Goal: Task Accomplishment & Management: Manage account settings

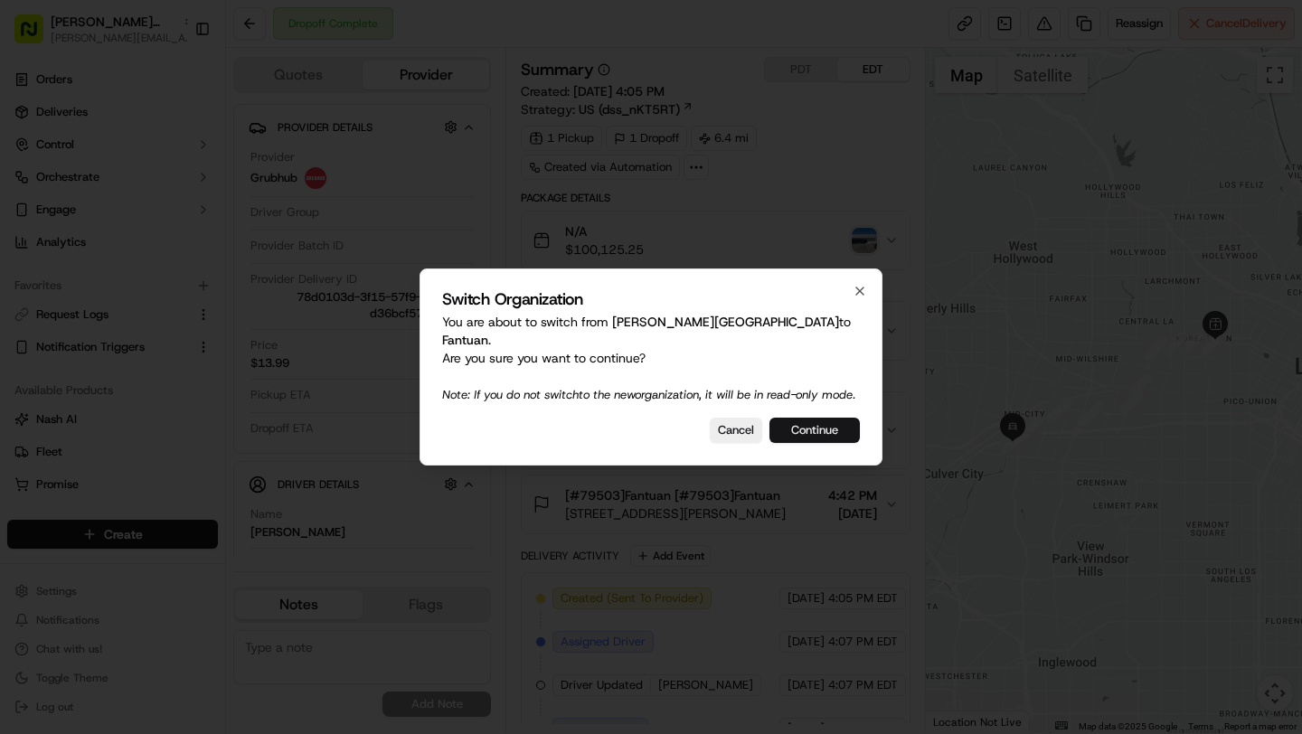
click at [818, 421] on button "Continue" at bounding box center [814, 430] width 90 height 25
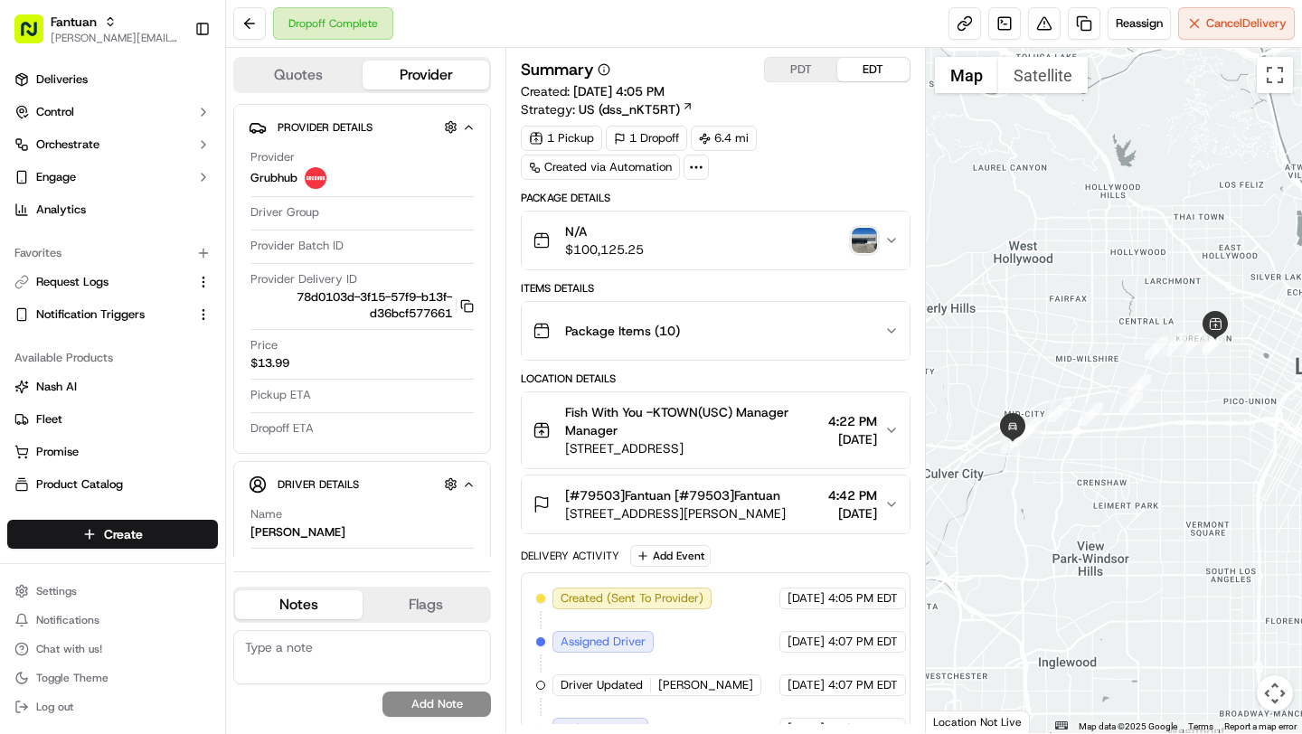
click at [742, 322] on div "Package Items ( 10 )" at bounding box center [707, 331] width 351 height 36
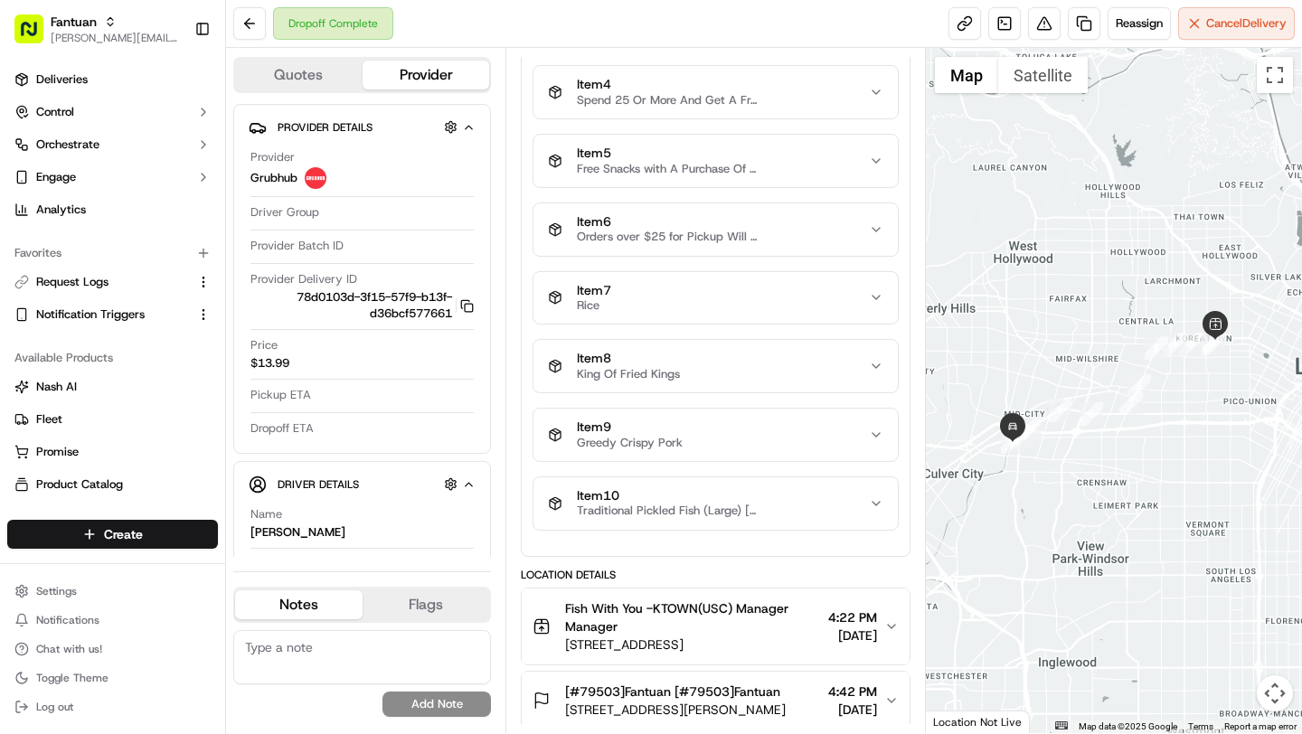
scroll to position [507, 0]
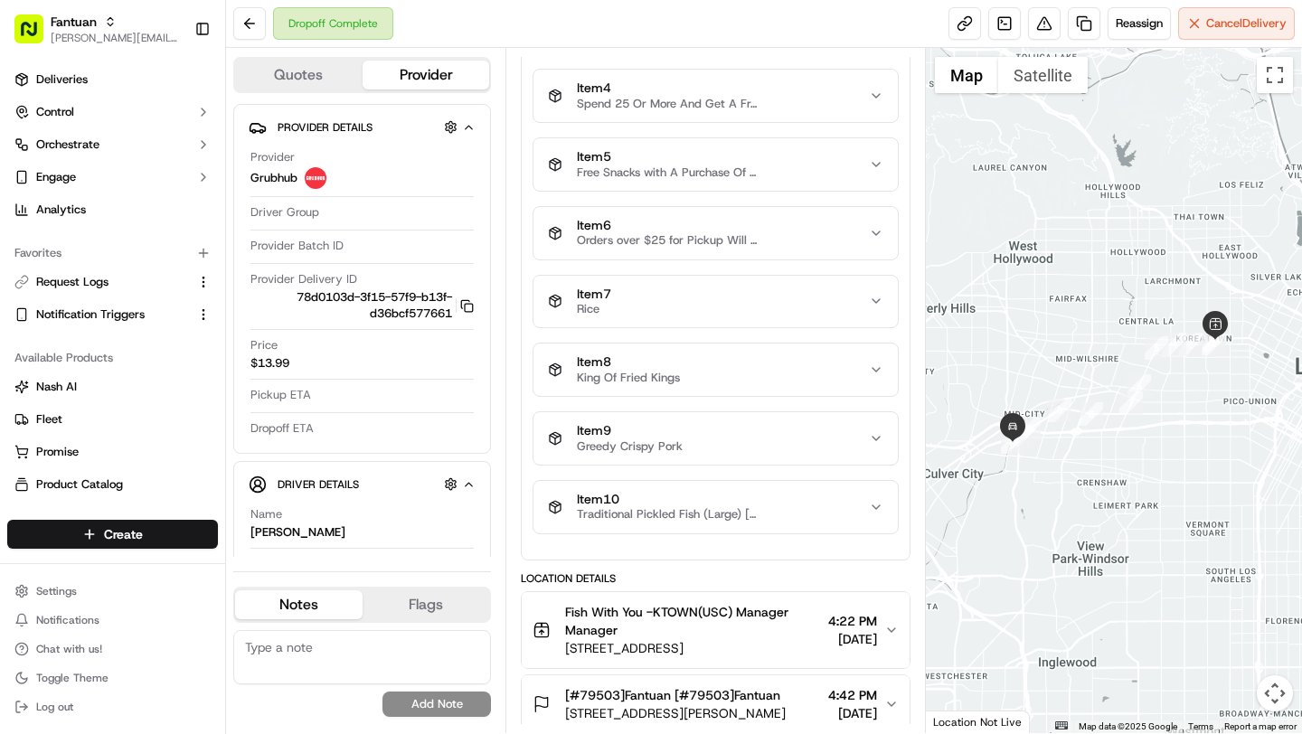
click at [869, 512] on icon "button" at bounding box center [876, 507] width 14 height 14
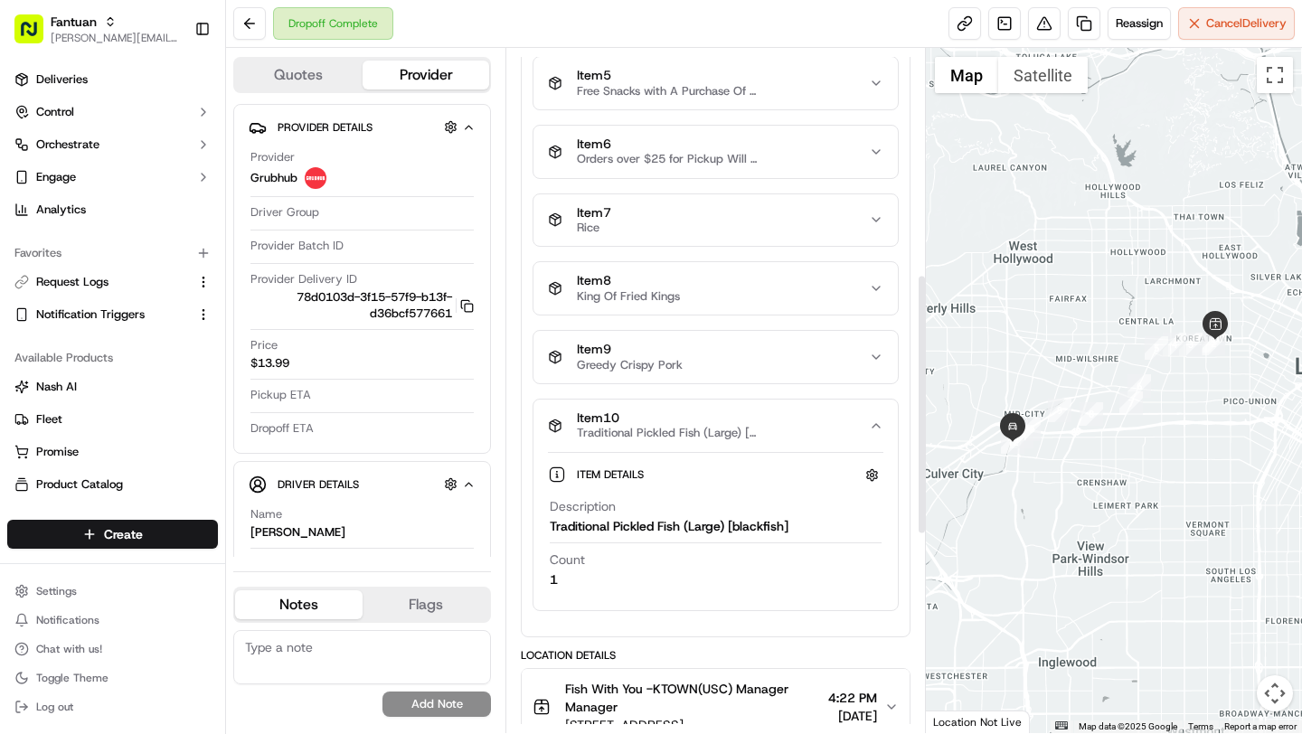
scroll to position [593, 0]
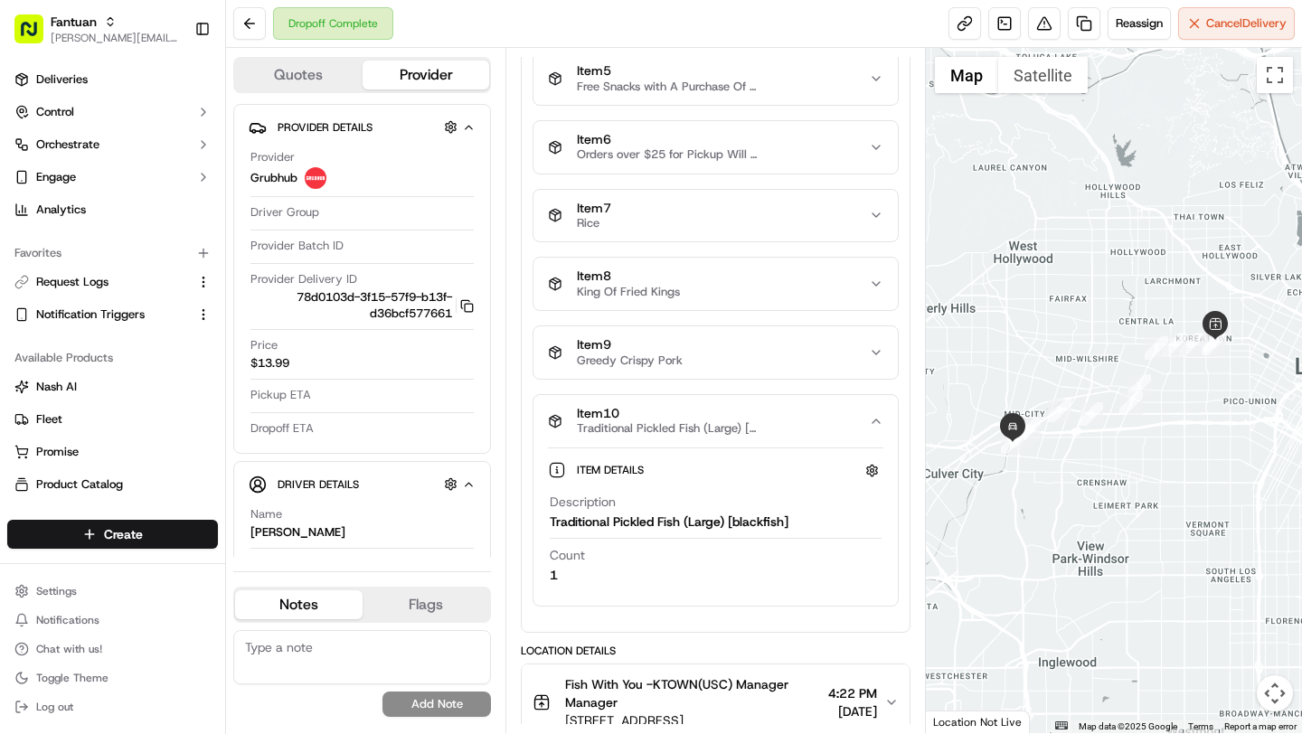
click at [860, 366] on div "Item 9 Greedy Crispy Pork" at bounding box center [708, 352] width 320 height 31
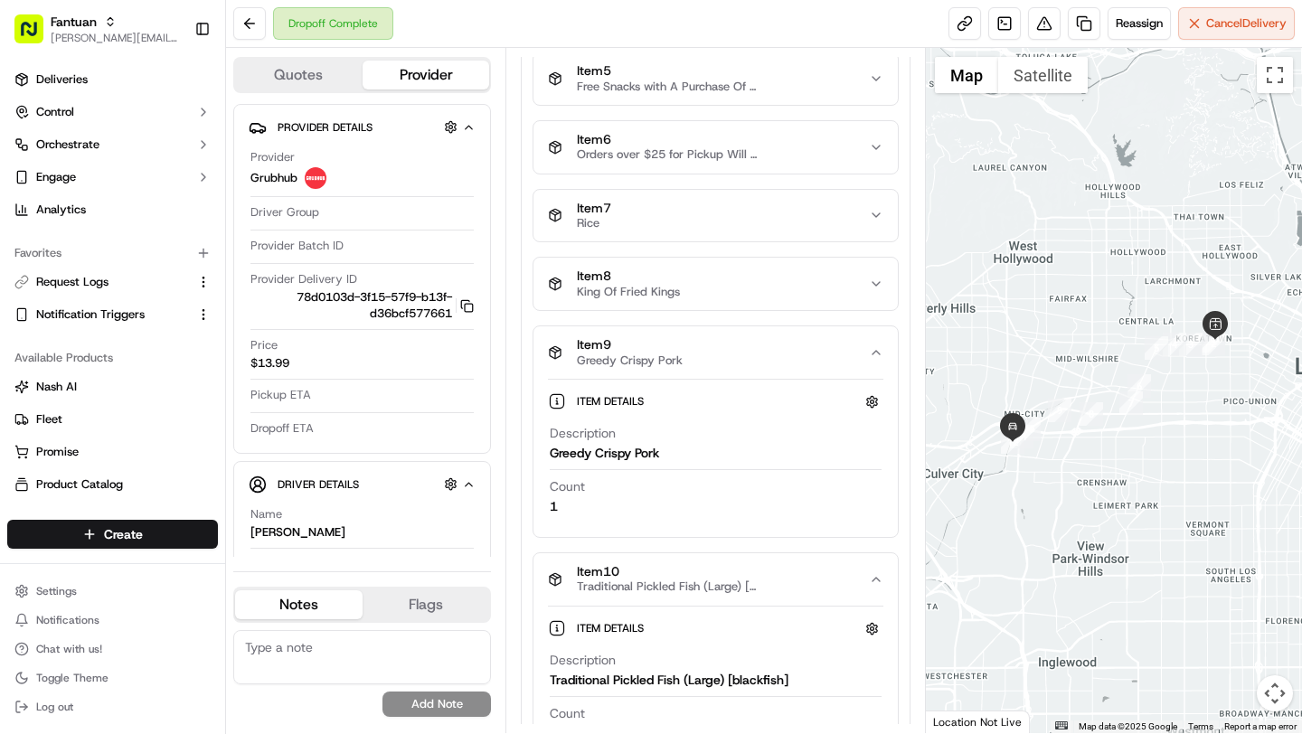
scroll to position [587, 0]
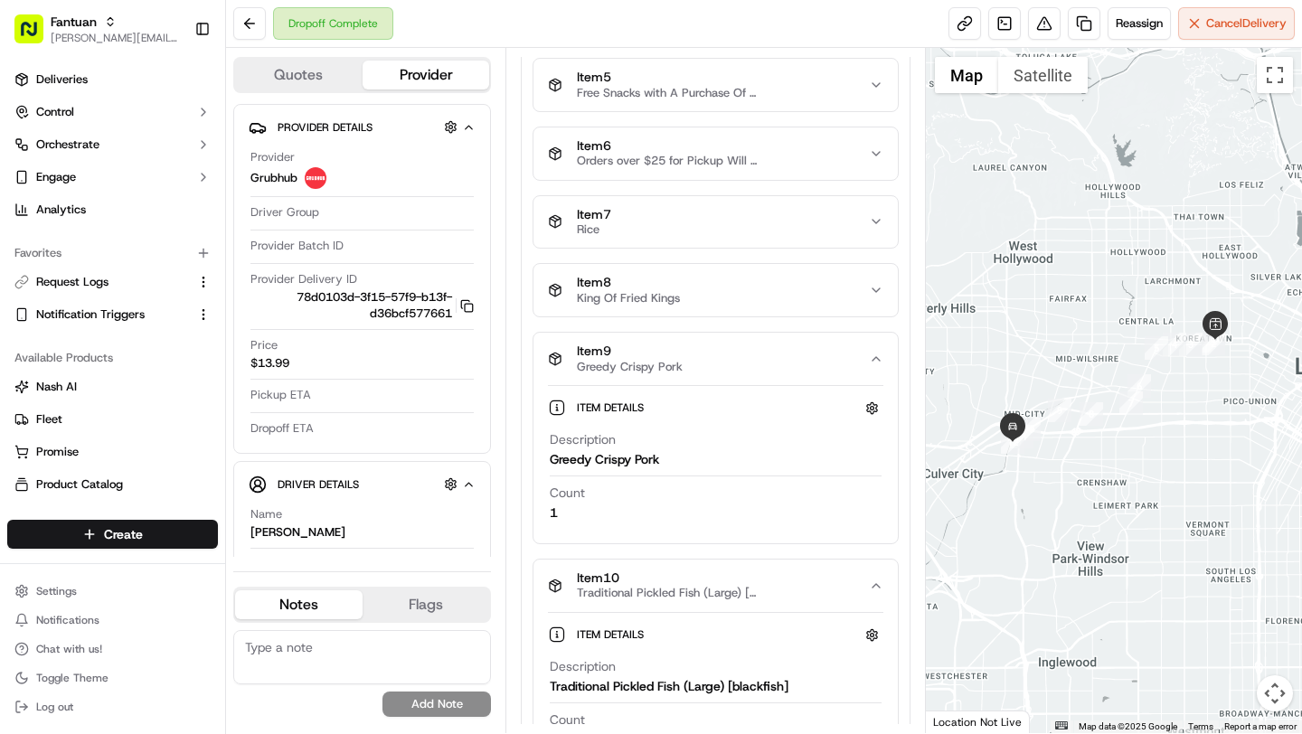
click at [807, 291] on div "Item 8 King Of Fried Kings" at bounding box center [708, 290] width 320 height 31
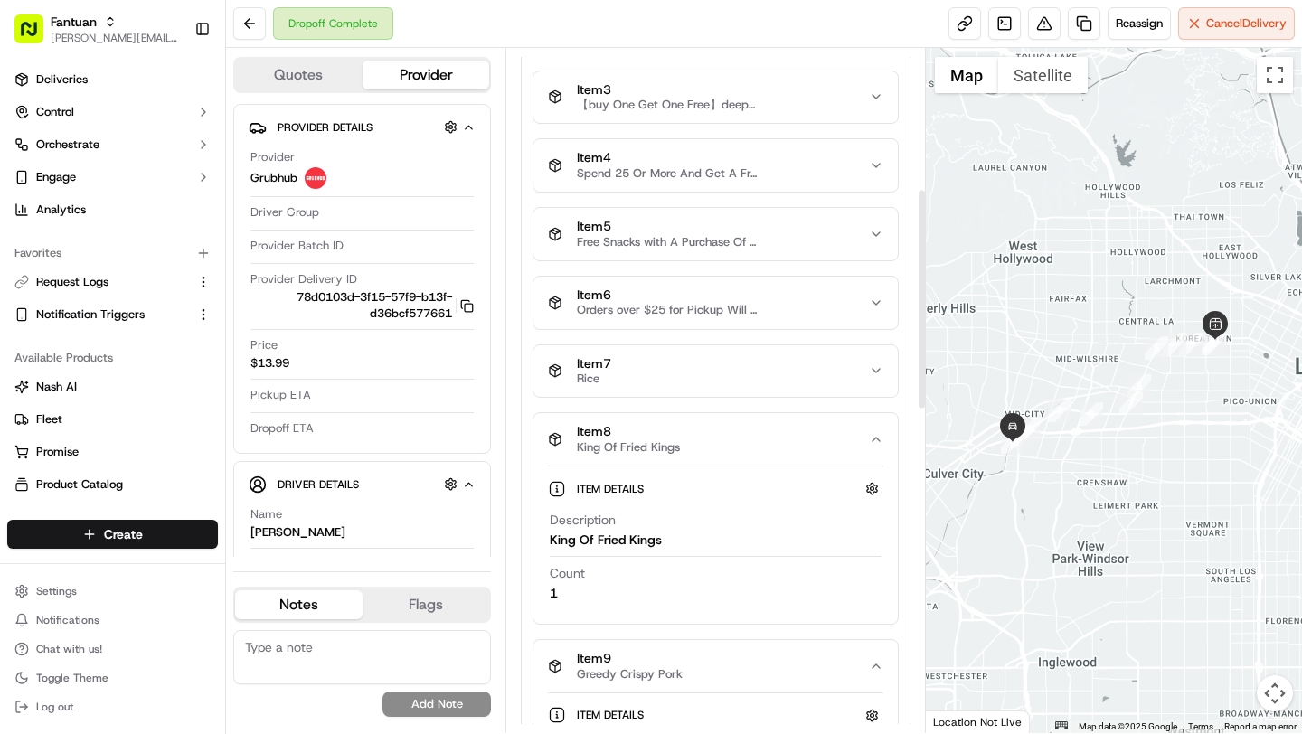
scroll to position [436, 0]
click at [797, 365] on div "Item 7 Rice" at bounding box center [708, 373] width 320 height 31
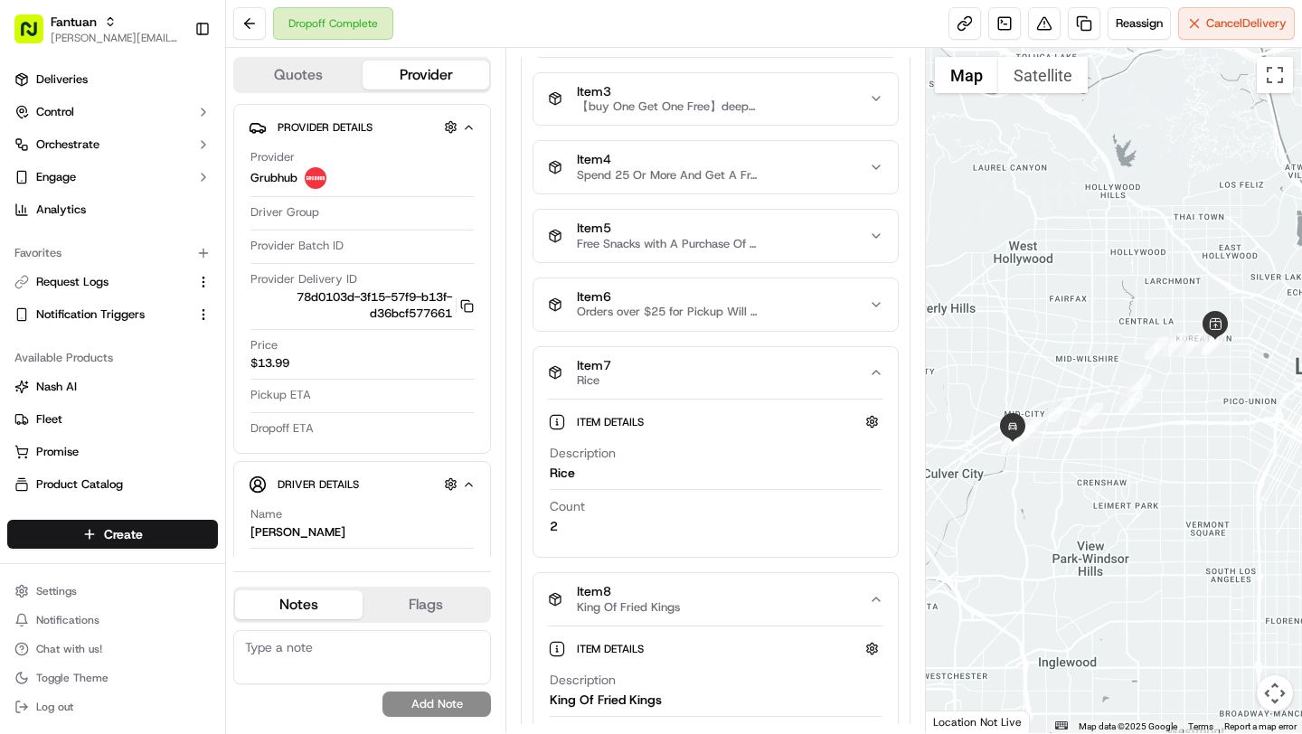
click at [802, 301] on div "Item 6 Orders over $25 for Pickup Will Be Entered into A Prize Draw" at bounding box center [708, 304] width 320 height 31
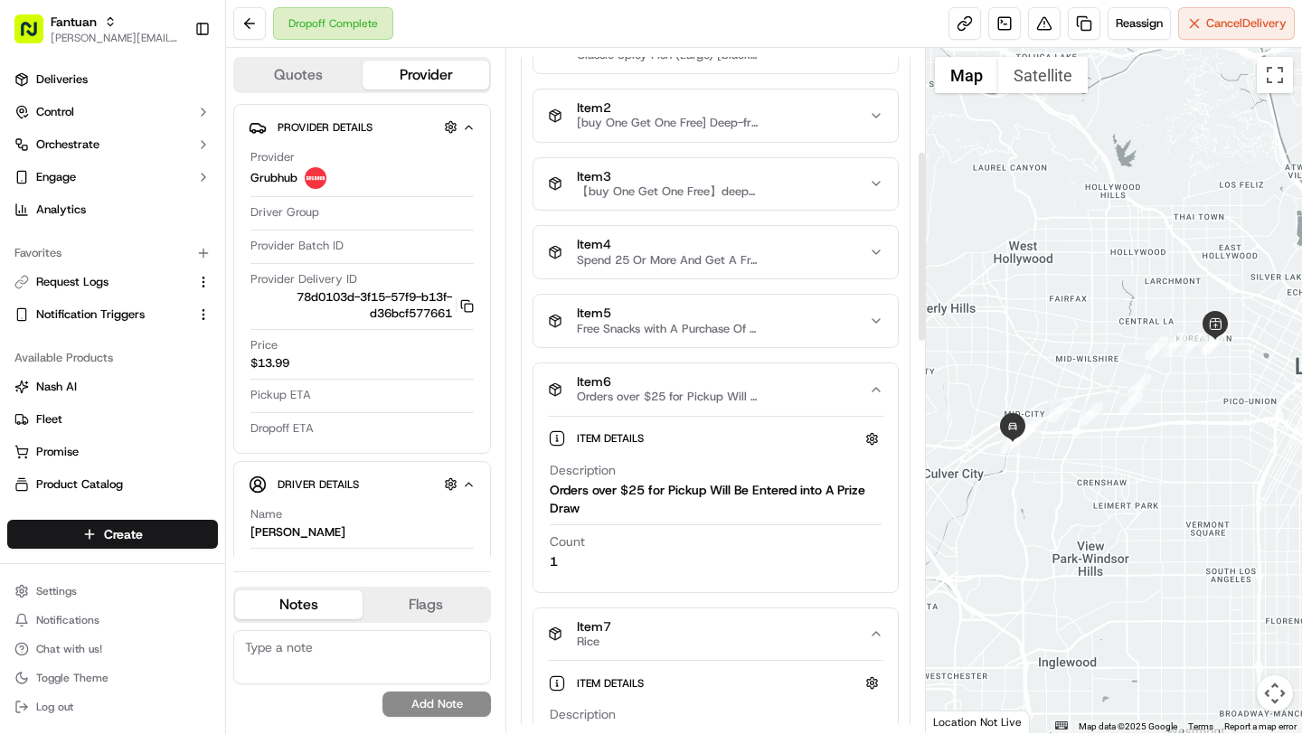
scroll to position [350, 0]
click at [800, 337] on button "Item 5 Free Snacks with A Purchase Of Rmb 40 Or More [choose One Of Three] (bro…" at bounding box center [714, 322] width 363 height 52
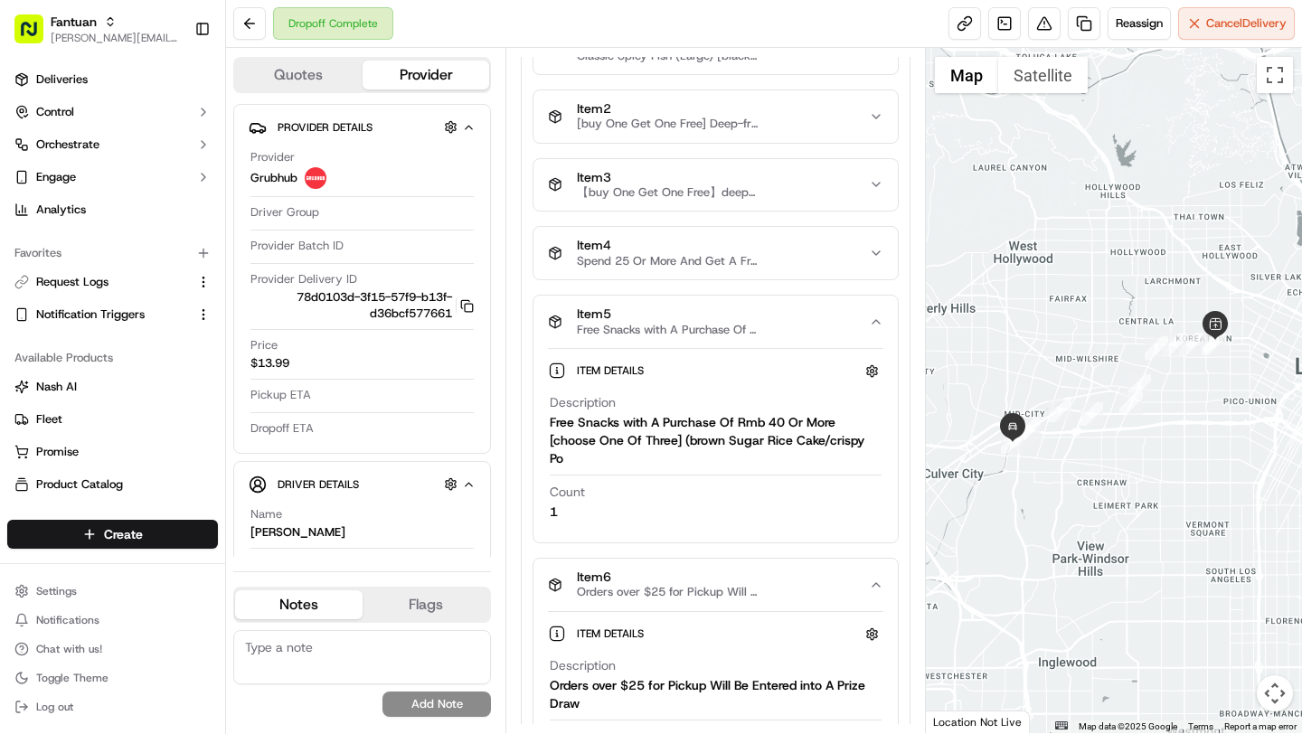
click at [804, 265] on div "Item 4 Spend 25 Or More And Get A Free Fried Skewers [choose One Of Three] (bee…" at bounding box center [708, 253] width 320 height 31
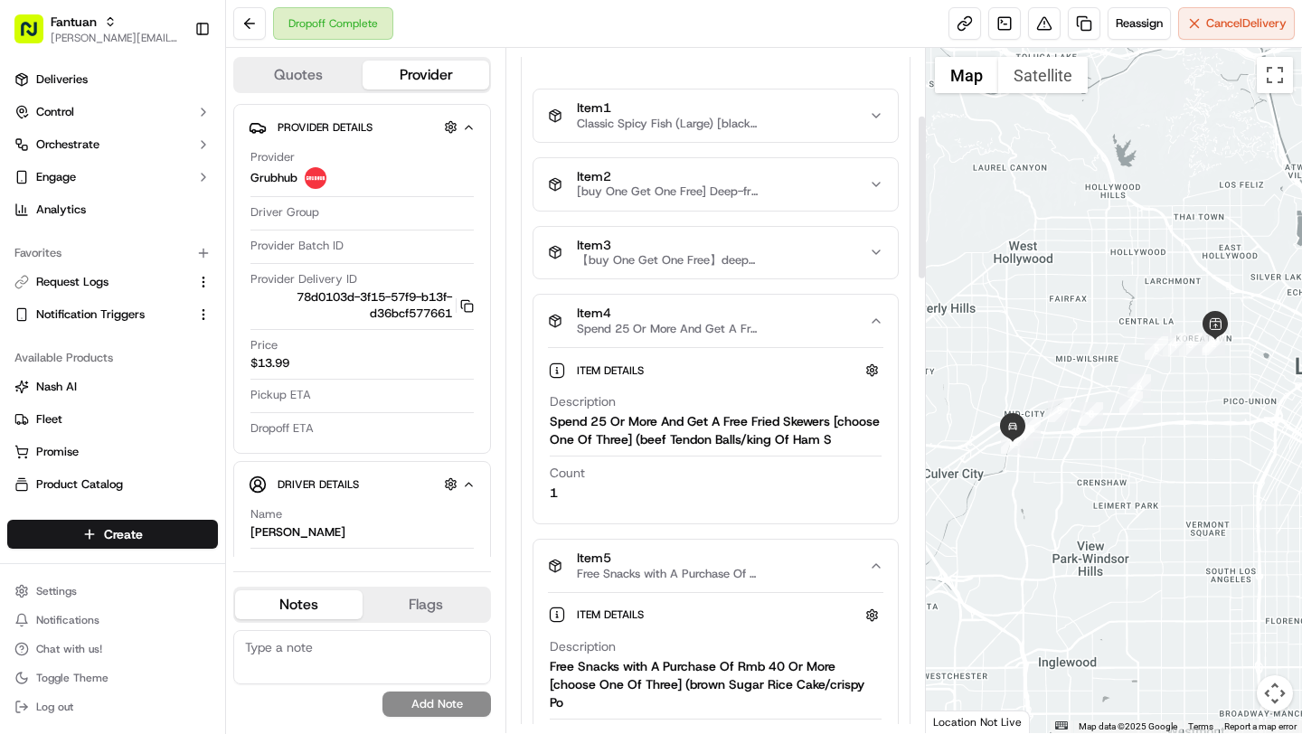
click at [804, 265] on button "Item 3 【buy One Get One Free】deep-fried King Of Kings 【2 Skewers in Total】" at bounding box center [714, 253] width 363 height 52
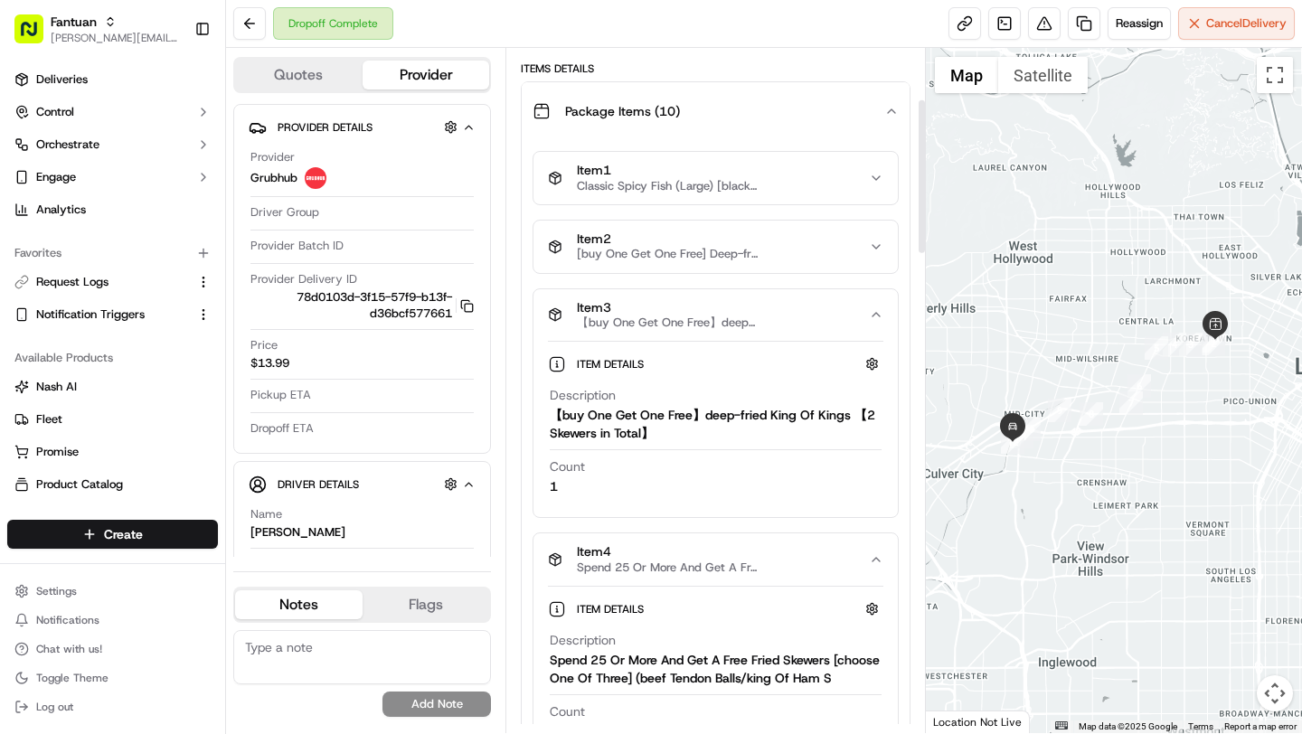
scroll to position [212, 0]
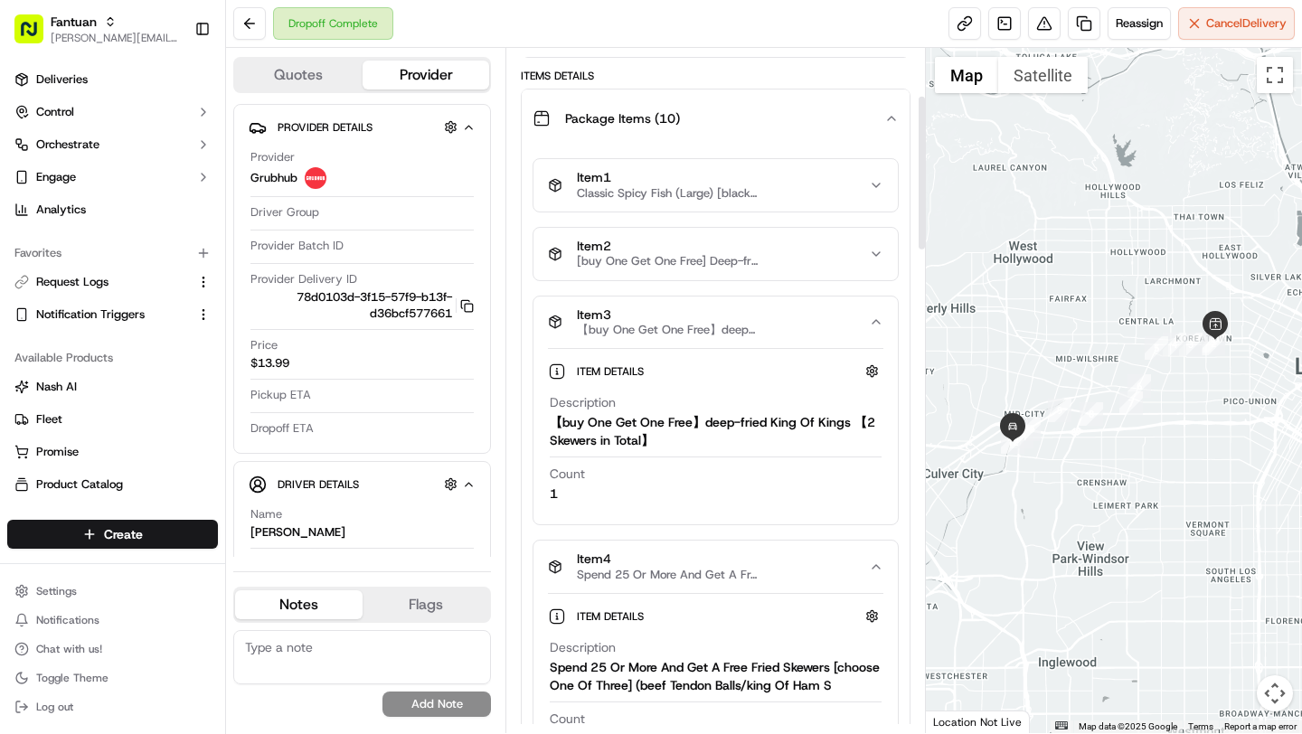
click at [804, 265] on div "Item 2 [buy One Get One Free] Deep-fried Beef Tendon Balls [two Skewers]" at bounding box center [708, 254] width 320 height 31
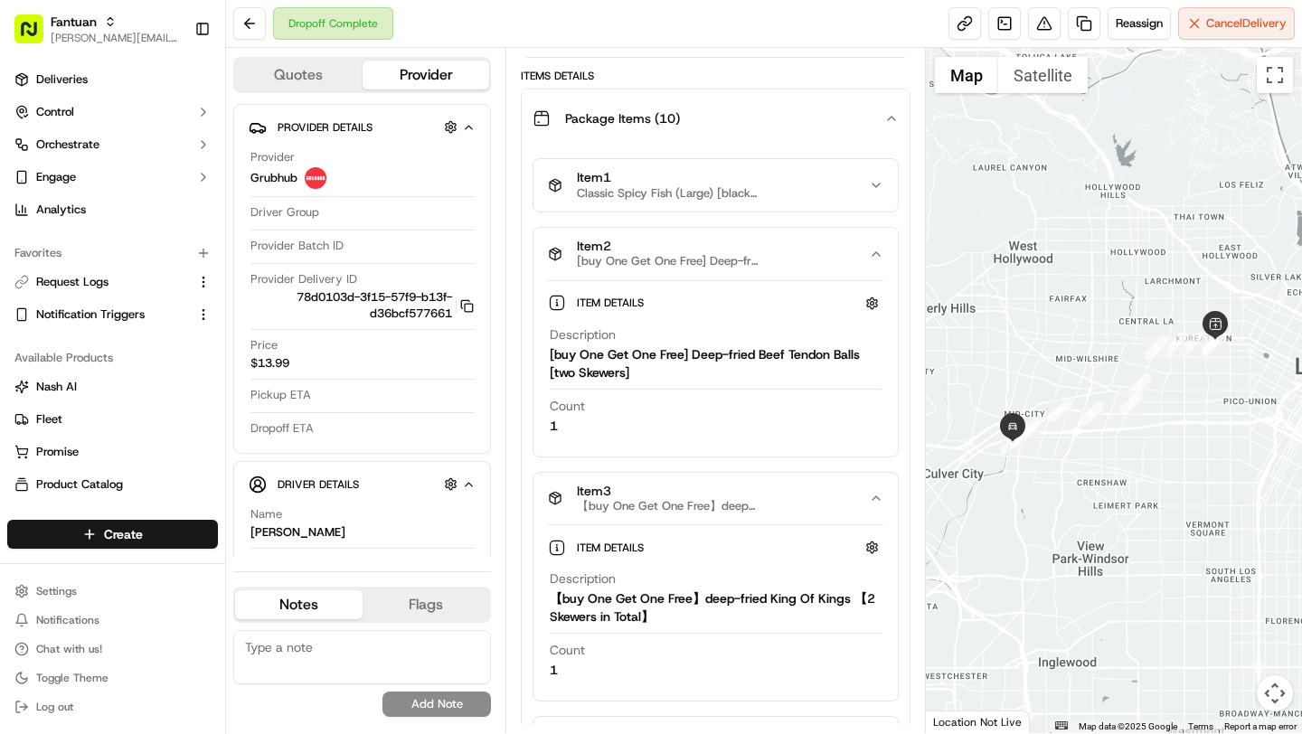
click at [804, 265] on div "Item 2 [buy One Get One Free] Deep-fried Beef Tendon Balls [two Skewers]" at bounding box center [708, 254] width 320 height 31
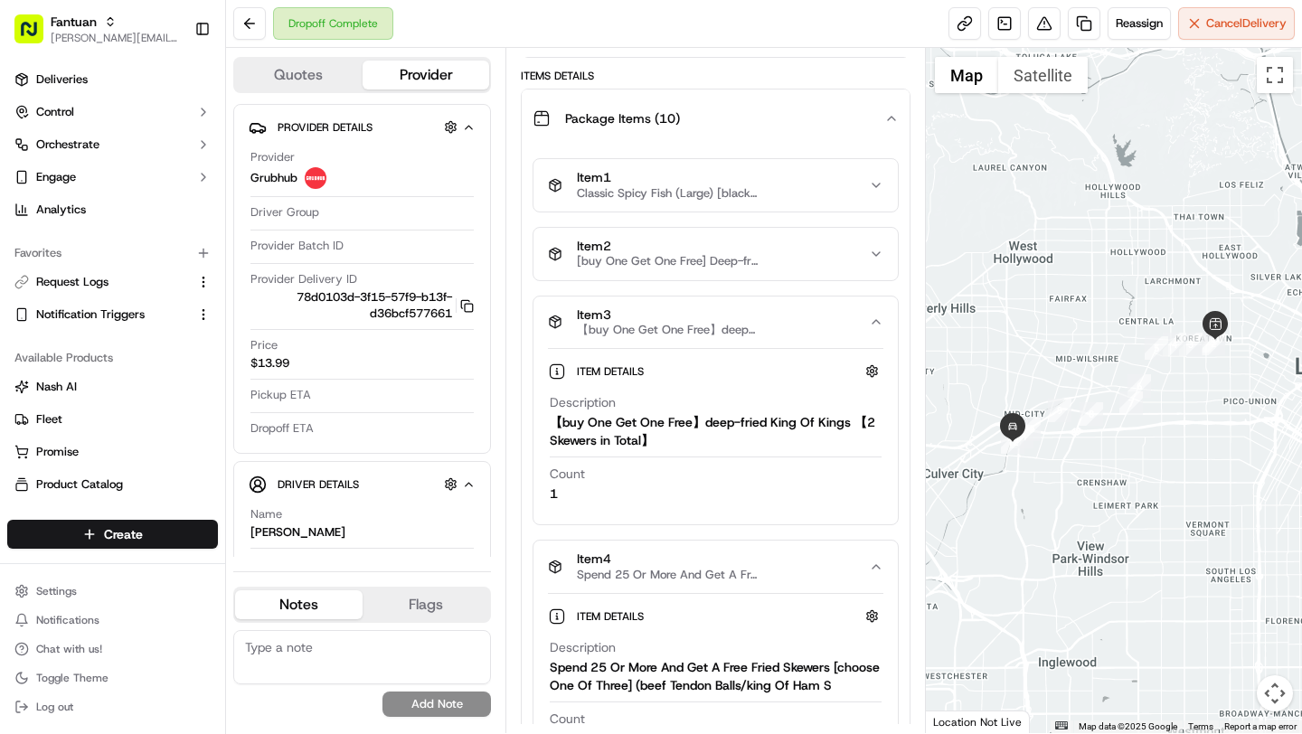
click at [793, 327] on div "Item 3 【buy One Get One Free】deep-fried King Of Kings 【2 Skewers in Total】" at bounding box center [708, 322] width 320 height 31
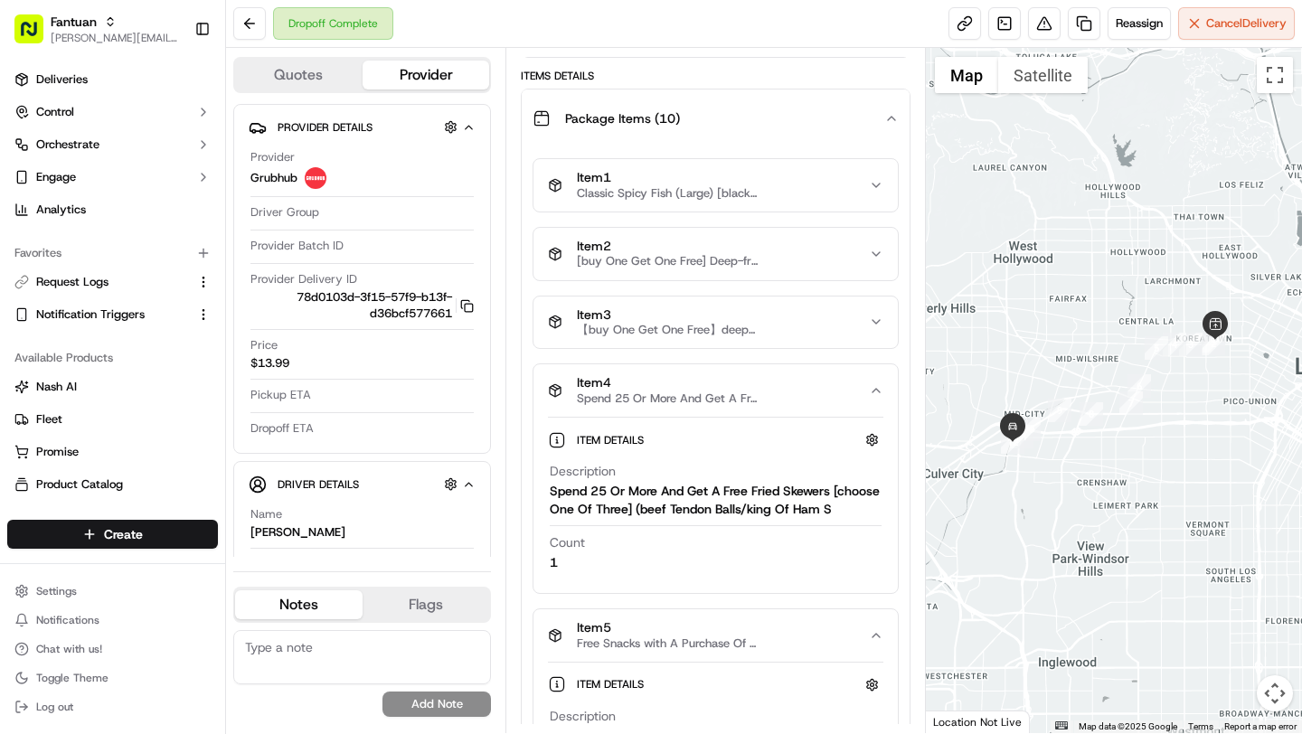
click at [793, 327] on div "Item 3 【buy One Get One Free】deep-fried King Of Kings 【2 Skewers in Total】" at bounding box center [708, 322] width 320 height 31
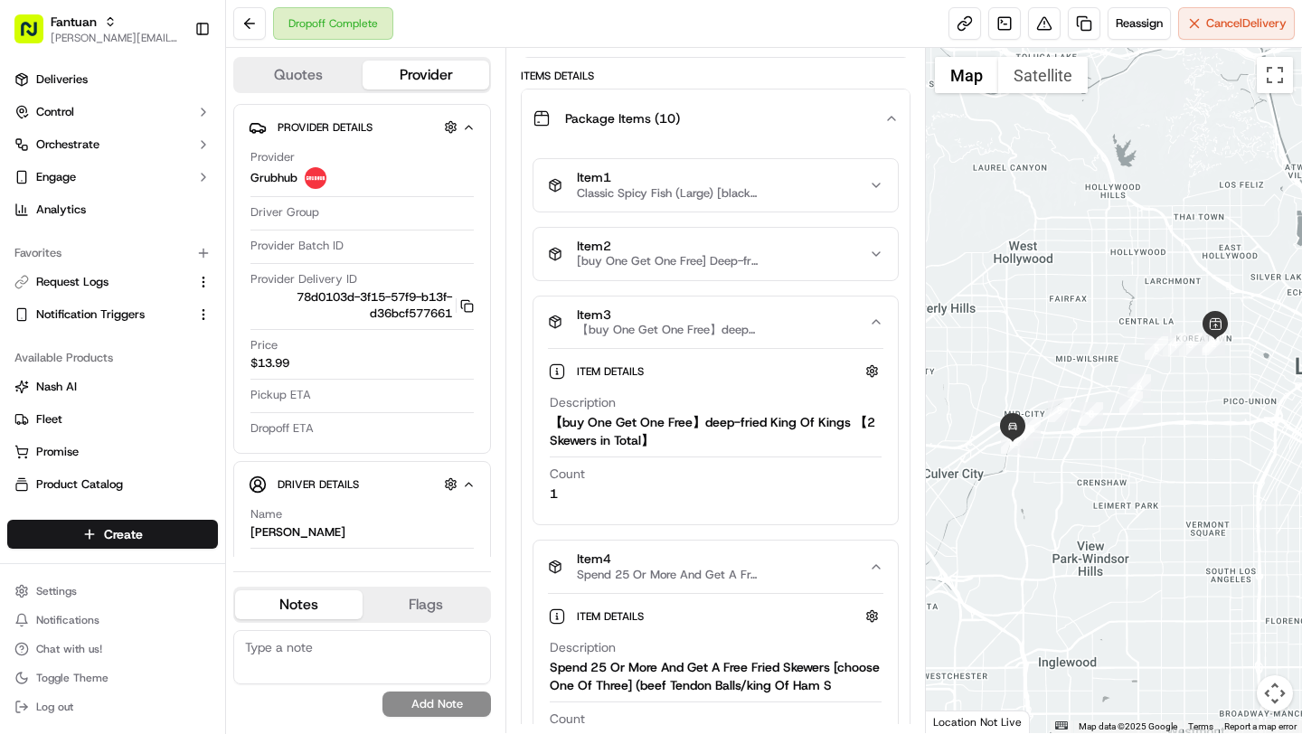
click at [793, 270] on button "Item 2 [buy One Get One Free] Deep-fried Beef Tendon Balls [two Skewers]" at bounding box center [714, 254] width 363 height 52
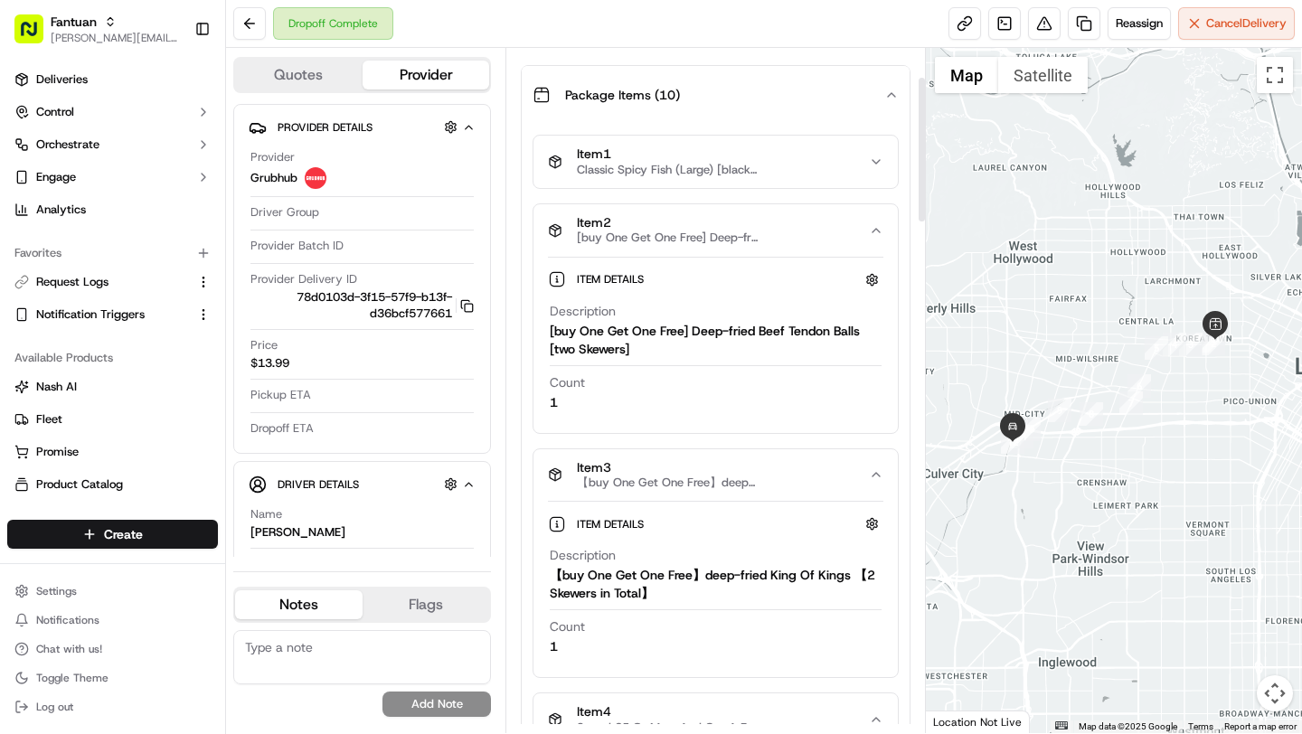
scroll to position [0, 0]
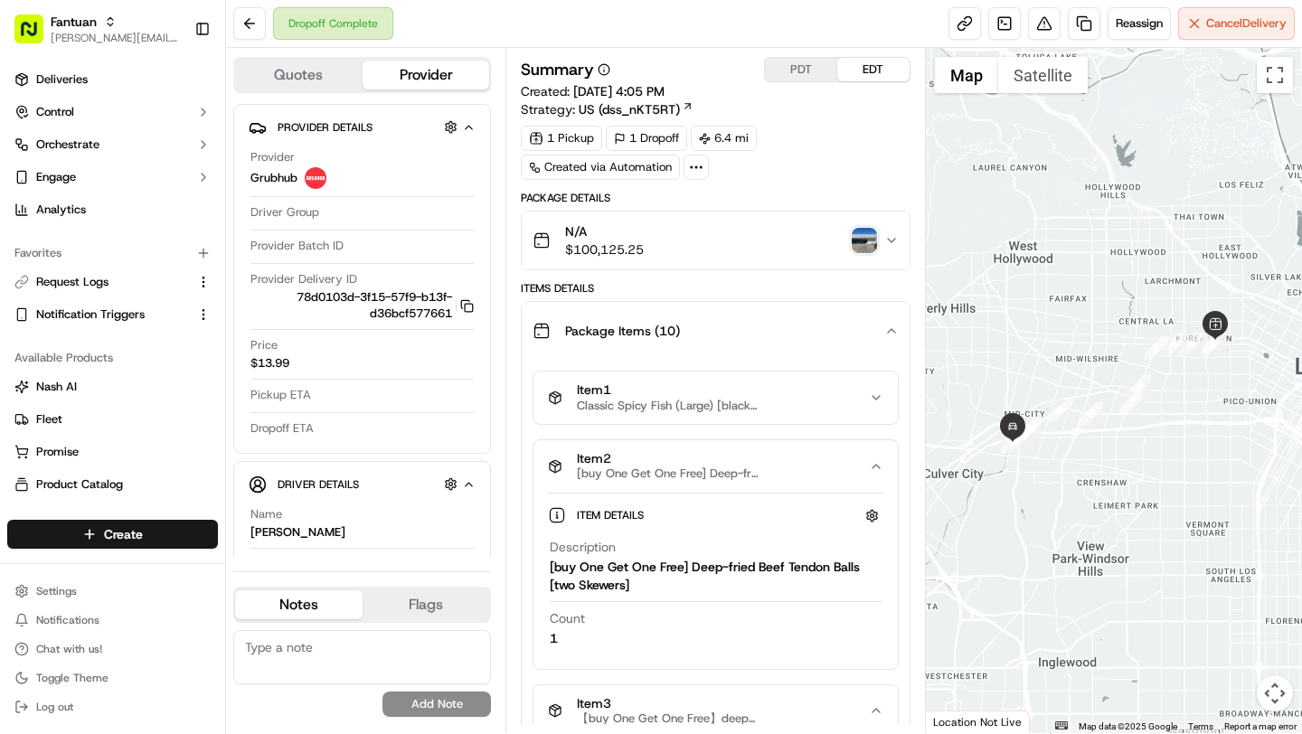
click at [746, 330] on div "Package Items ( 10 )" at bounding box center [707, 331] width 351 height 36
